Goal: Transaction & Acquisition: Purchase product/service

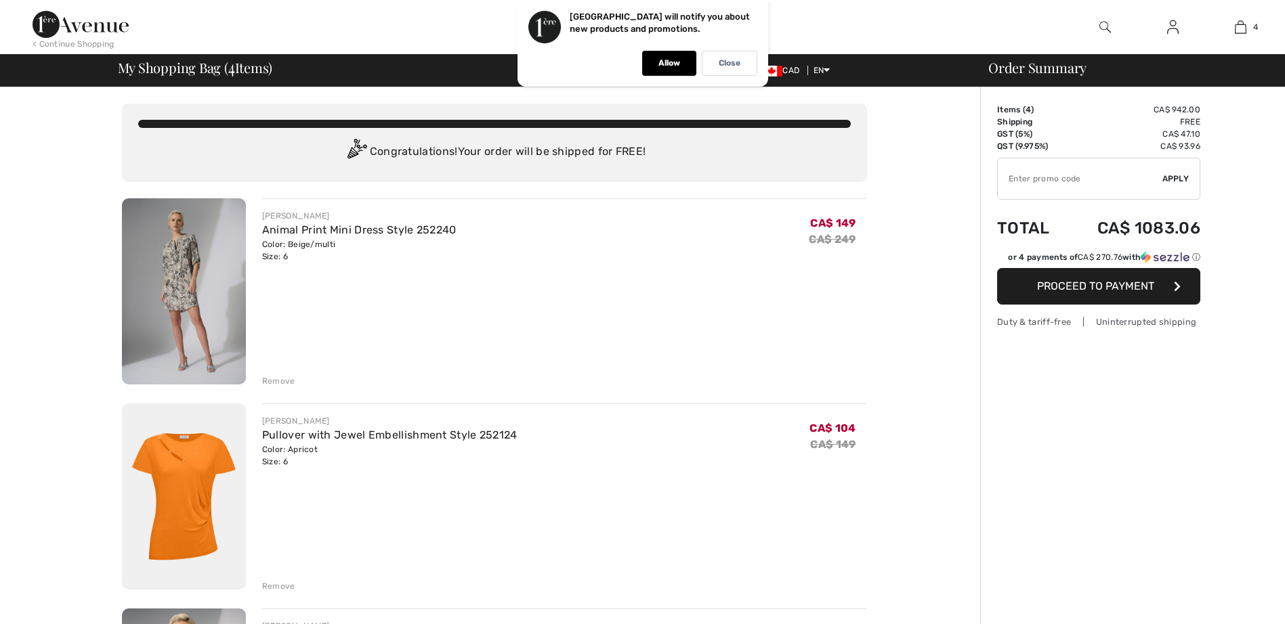
click at [42, 18] on img at bounding box center [81, 24] width 96 height 27
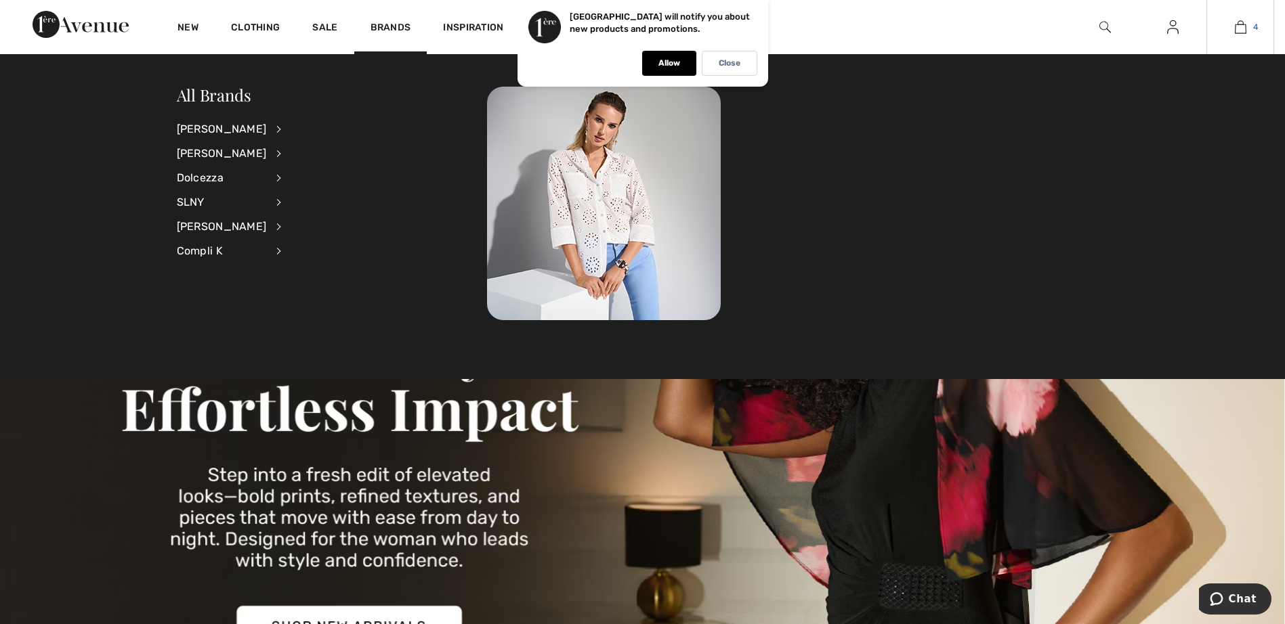
click at [1238, 28] on img at bounding box center [1240, 27] width 12 height 16
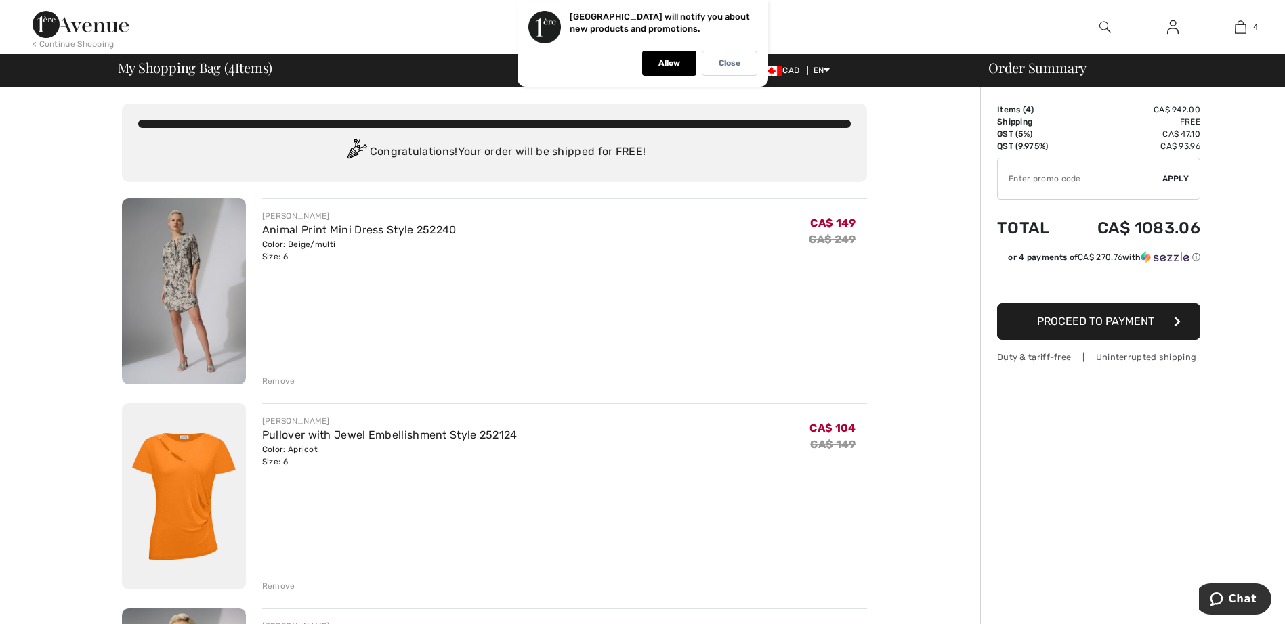
click at [1056, 184] on input "TEXT" at bounding box center [1079, 178] width 165 height 41
type input "EXTRA15"
click at [1111, 321] on span "Proceed to Payment" at bounding box center [1095, 321] width 117 height 13
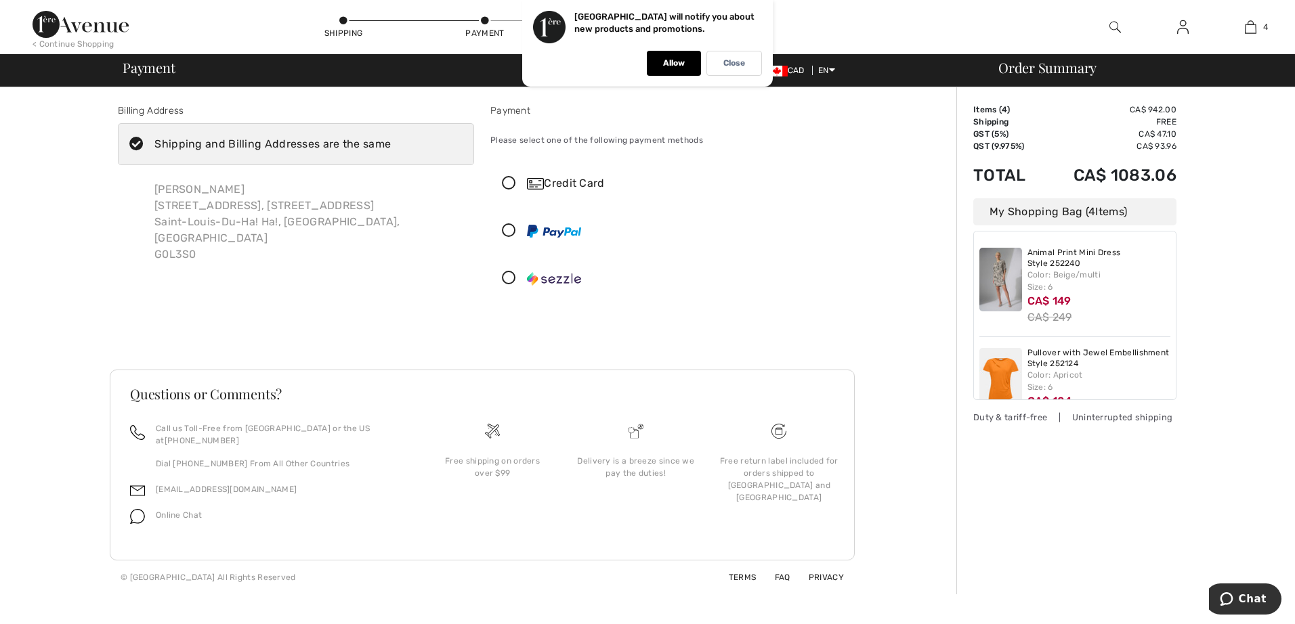
scroll to position [240, 0]
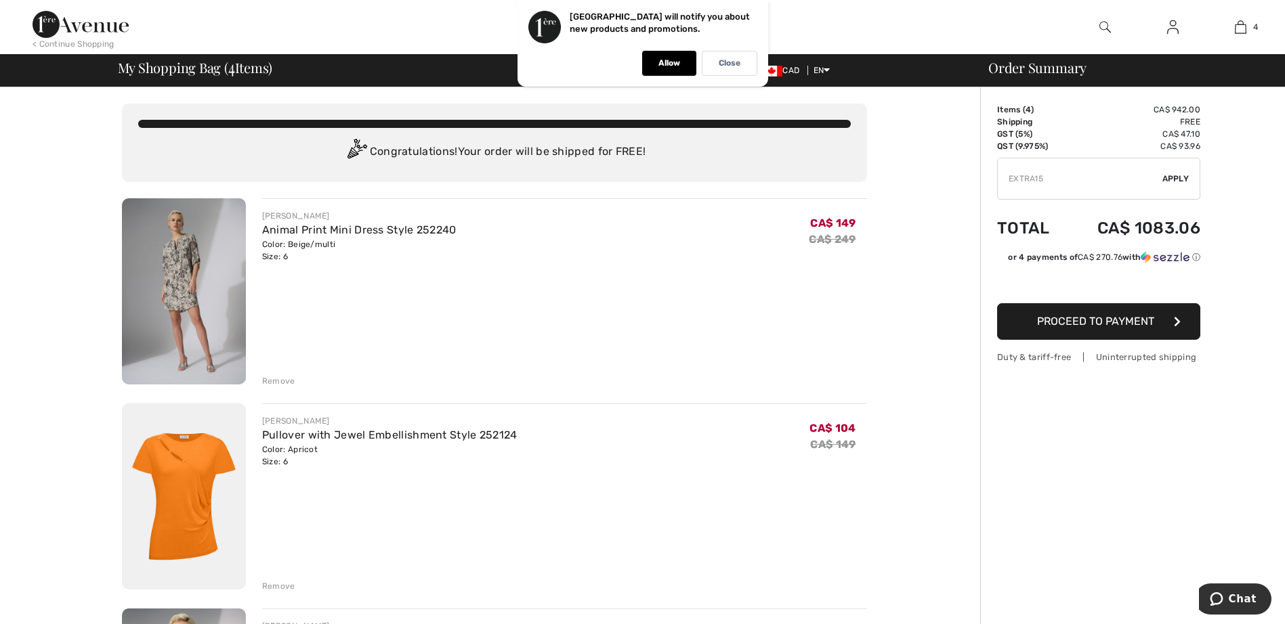
click at [1178, 178] on span "Apply" at bounding box center [1175, 179] width 27 height 12
click at [41, 20] on img at bounding box center [81, 24] width 96 height 27
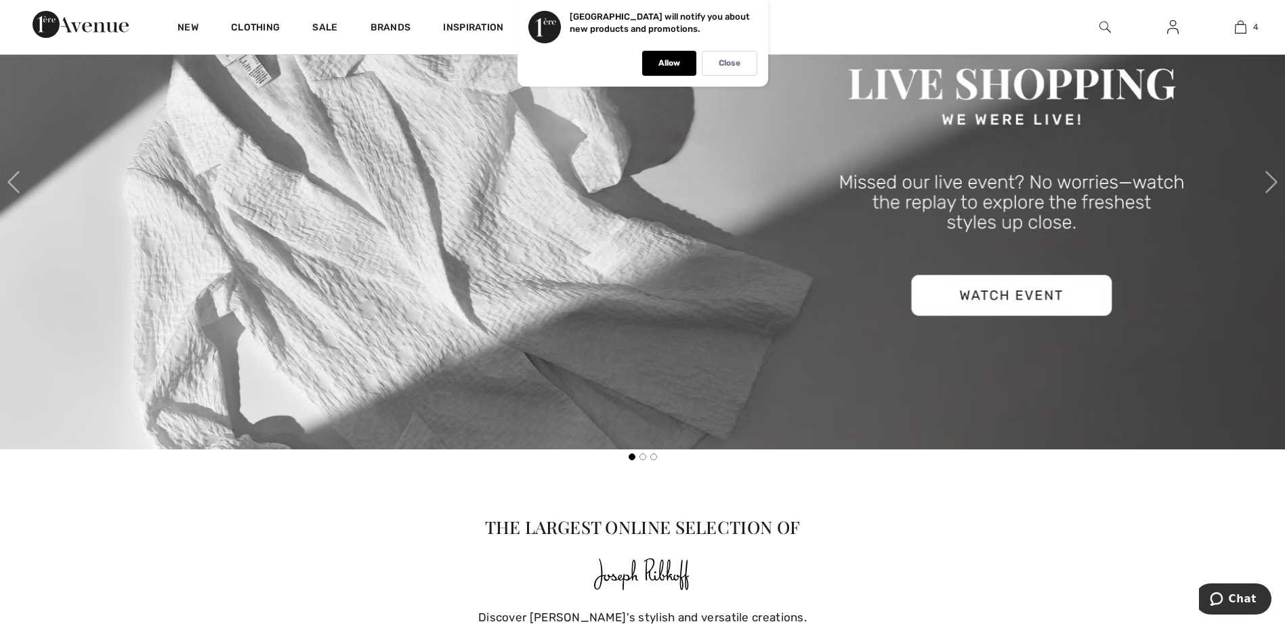
scroll to position [1083, 0]
